Goal: Task Accomplishment & Management: Manage account settings

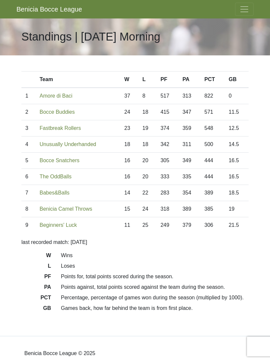
scroll to position [24, 0]
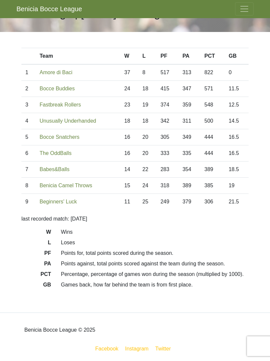
click at [244, 12] on span "Toggle navigation" at bounding box center [245, 9] width 10 height 10
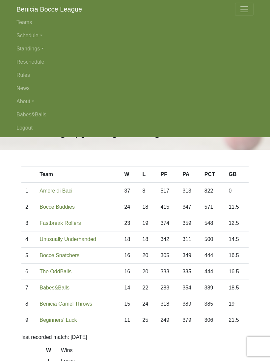
click at [27, 18] on link "Teams" at bounding box center [134, 22] width 237 height 13
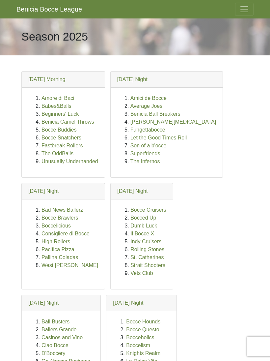
click at [241, 10] on span "Toggle navigation" at bounding box center [245, 9] width 10 height 10
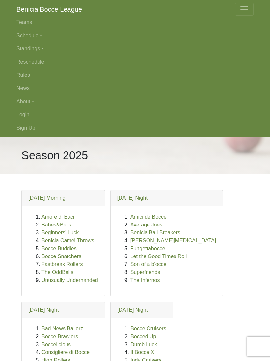
click at [30, 36] on link "Schedule" at bounding box center [134, 35] width 237 height 13
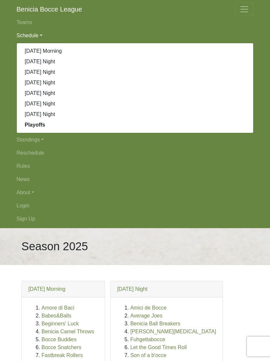
click at [57, 46] on link "[DATE] Morning" at bounding box center [135, 51] width 237 height 11
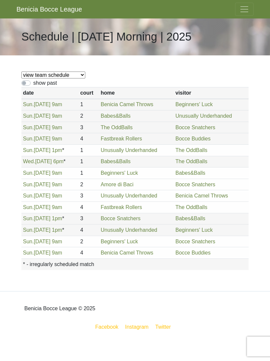
click at [244, 11] on span "Toggle navigation" at bounding box center [245, 9] width 10 height 10
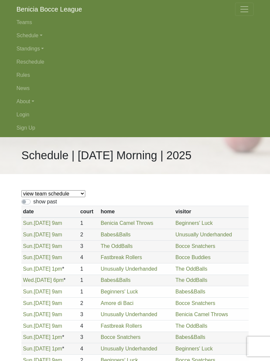
click at [35, 49] on link "Standings" at bounding box center [134, 48] width 237 height 13
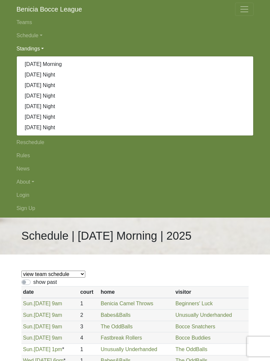
click at [62, 62] on link "[DATE] Morning" at bounding box center [135, 64] width 237 height 11
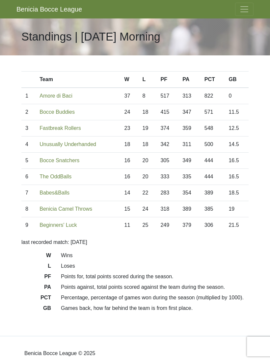
click at [242, 12] on span "Toggle navigation" at bounding box center [245, 9] width 10 height 10
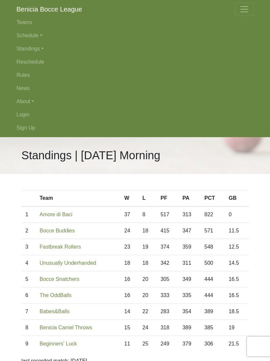
click at [25, 21] on link "Teams" at bounding box center [134, 22] width 237 height 13
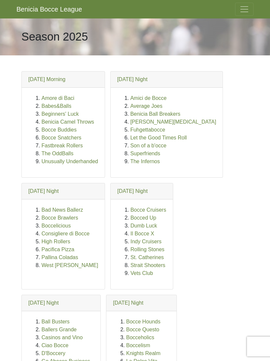
click at [92, 161] on link "Unusually Underhanded" at bounding box center [70, 161] width 57 height 6
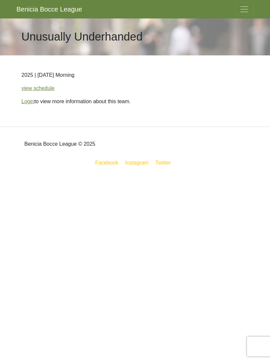
click at [243, 9] on span "Toggle navigation" at bounding box center [245, 9] width 10 height 10
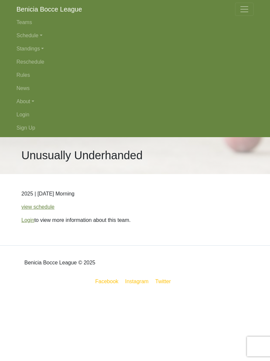
click at [22, 117] on link "Login" at bounding box center [134, 114] width 237 height 13
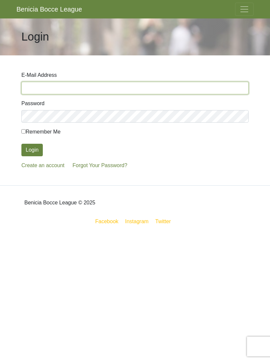
type input "janelmkoutz@gmail.com"
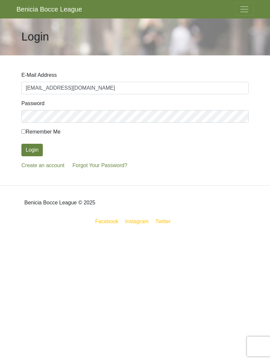
click at [32, 150] on button "Login" at bounding box center [31, 150] width 21 height 13
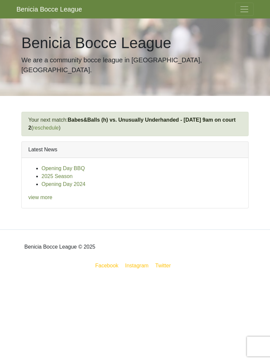
click at [240, 8] on span "Toggle navigation" at bounding box center [245, 9] width 10 height 10
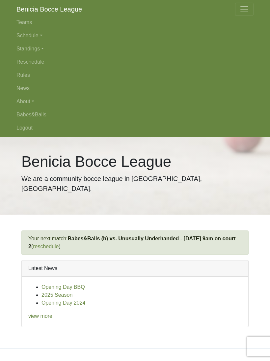
click at [30, 21] on link "Teams" at bounding box center [134, 22] width 237 height 13
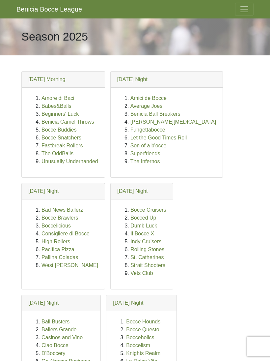
click at [89, 161] on link "Unusually Underhanded" at bounding box center [70, 161] width 57 height 6
